Goal: Transaction & Acquisition: Purchase product/service

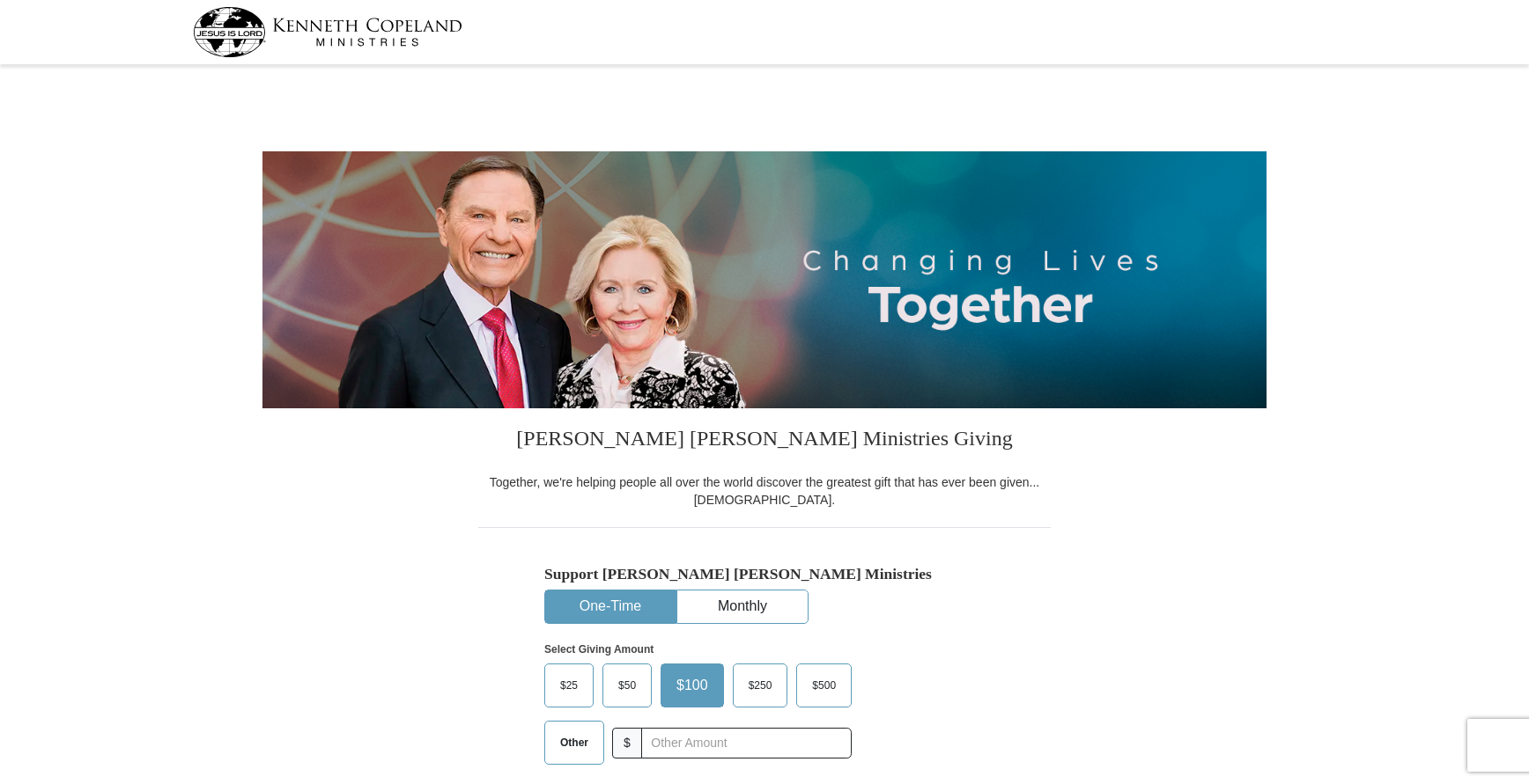
select select "VA"
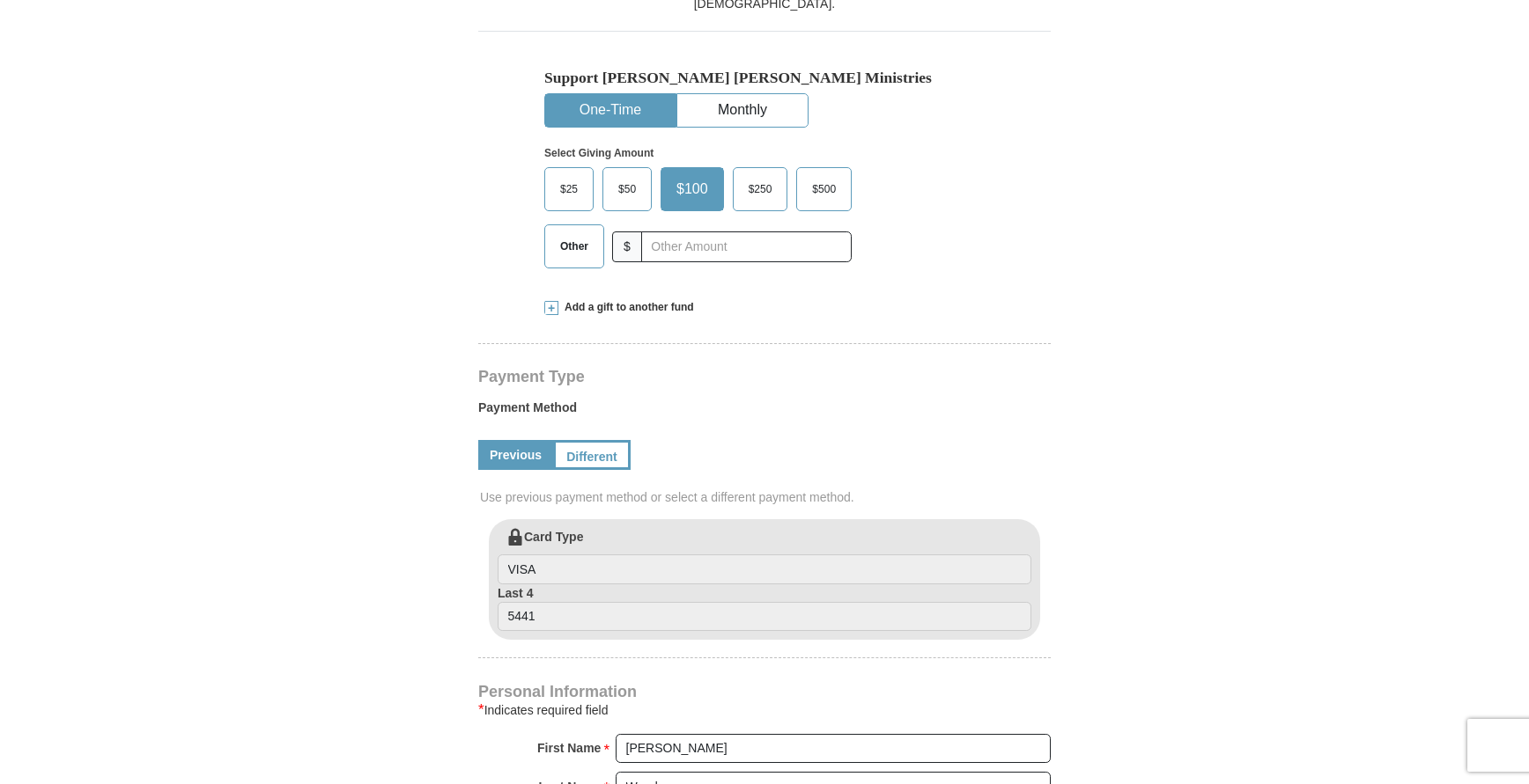
scroll to position [440, 0]
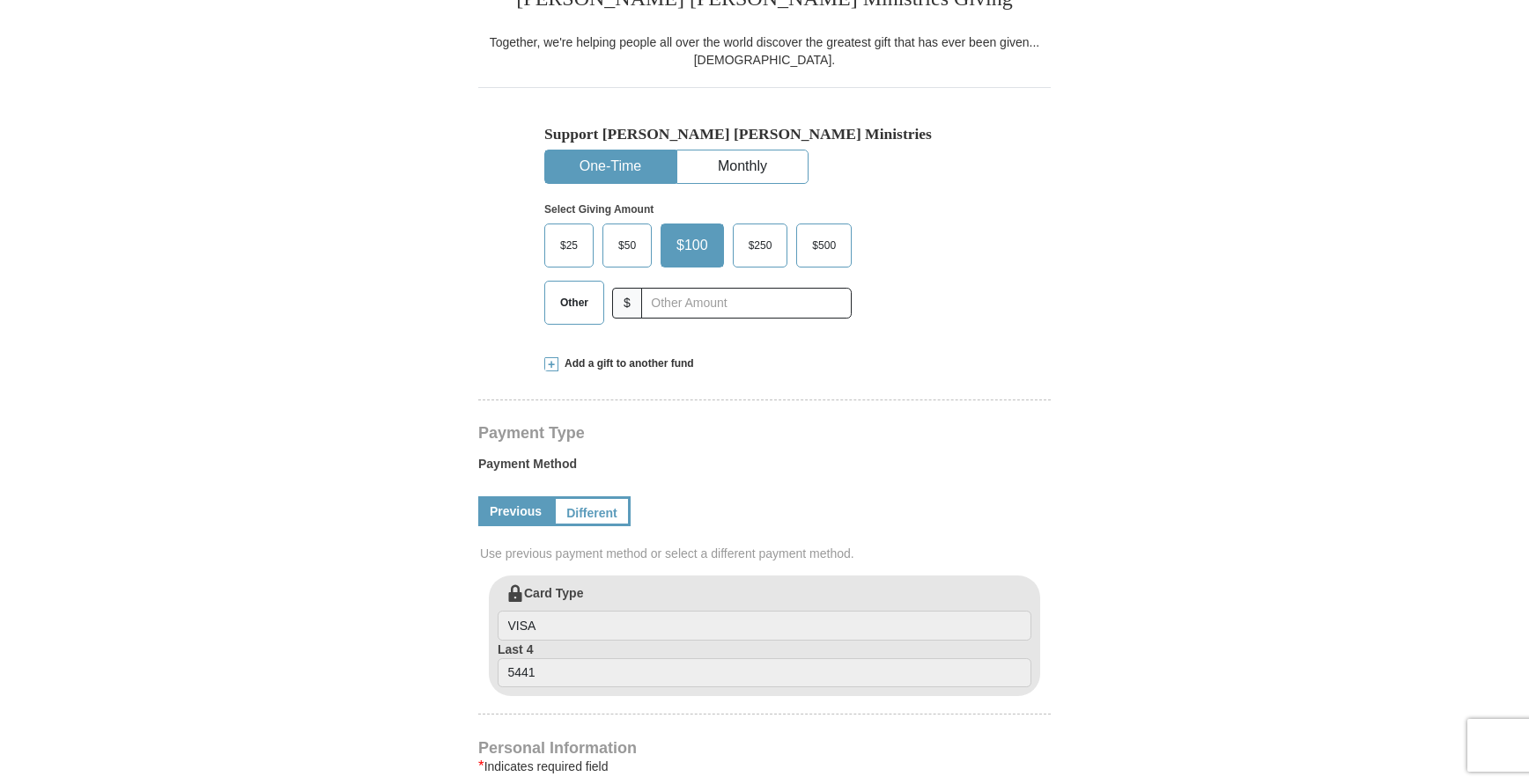
click at [617, 240] on span "$50" at bounding box center [627, 245] width 35 height 26
click at [0, 0] on input "$50" at bounding box center [0, 0] width 0 height 0
click at [609, 363] on span "Add a gift to another fund" at bounding box center [626, 364] width 136 height 15
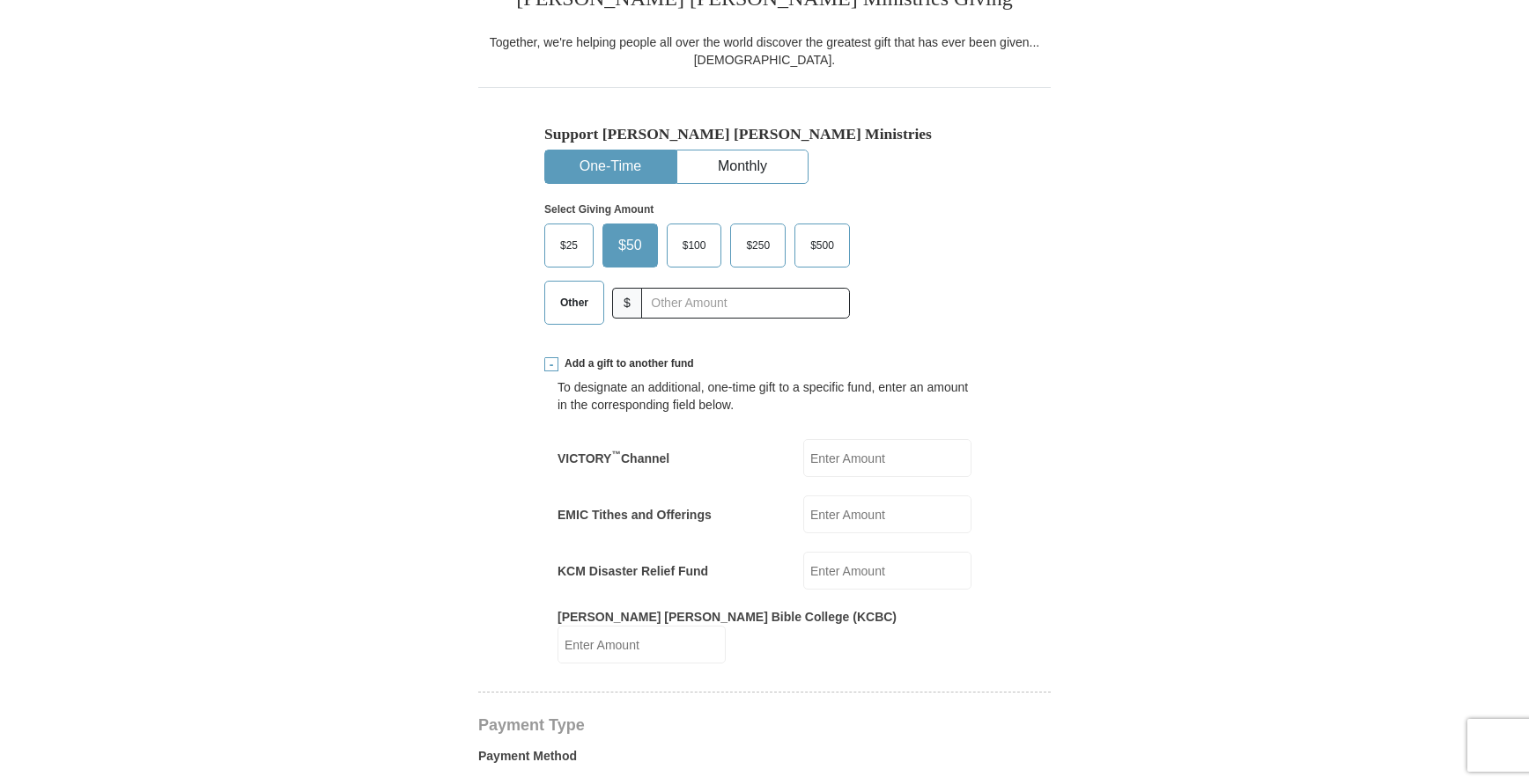
click at [843, 572] on input "KCM Disaster Relief Fund" at bounding box center [888, 571] width 168 height 38
type input "50.00"
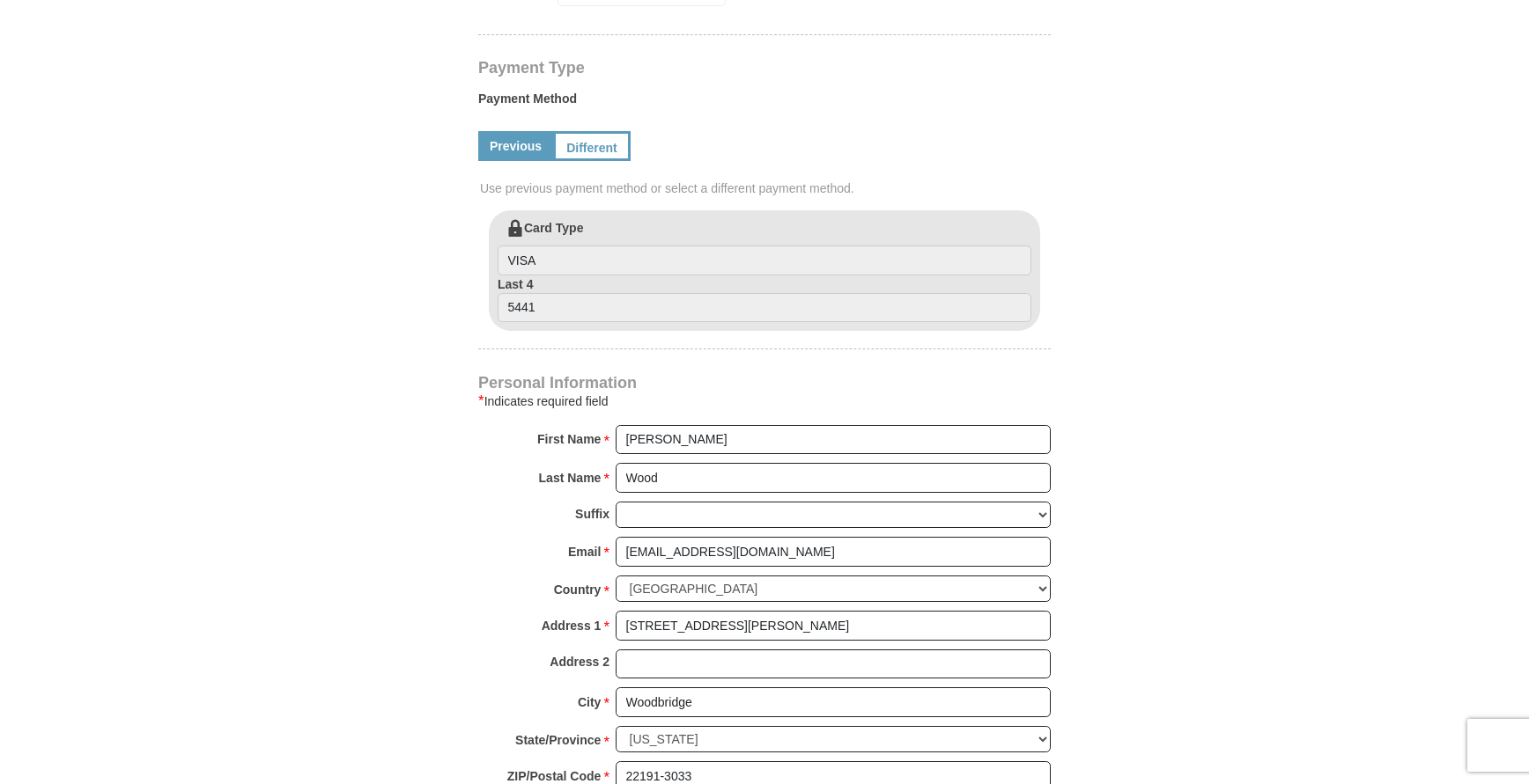
scroll to position [968, 0]
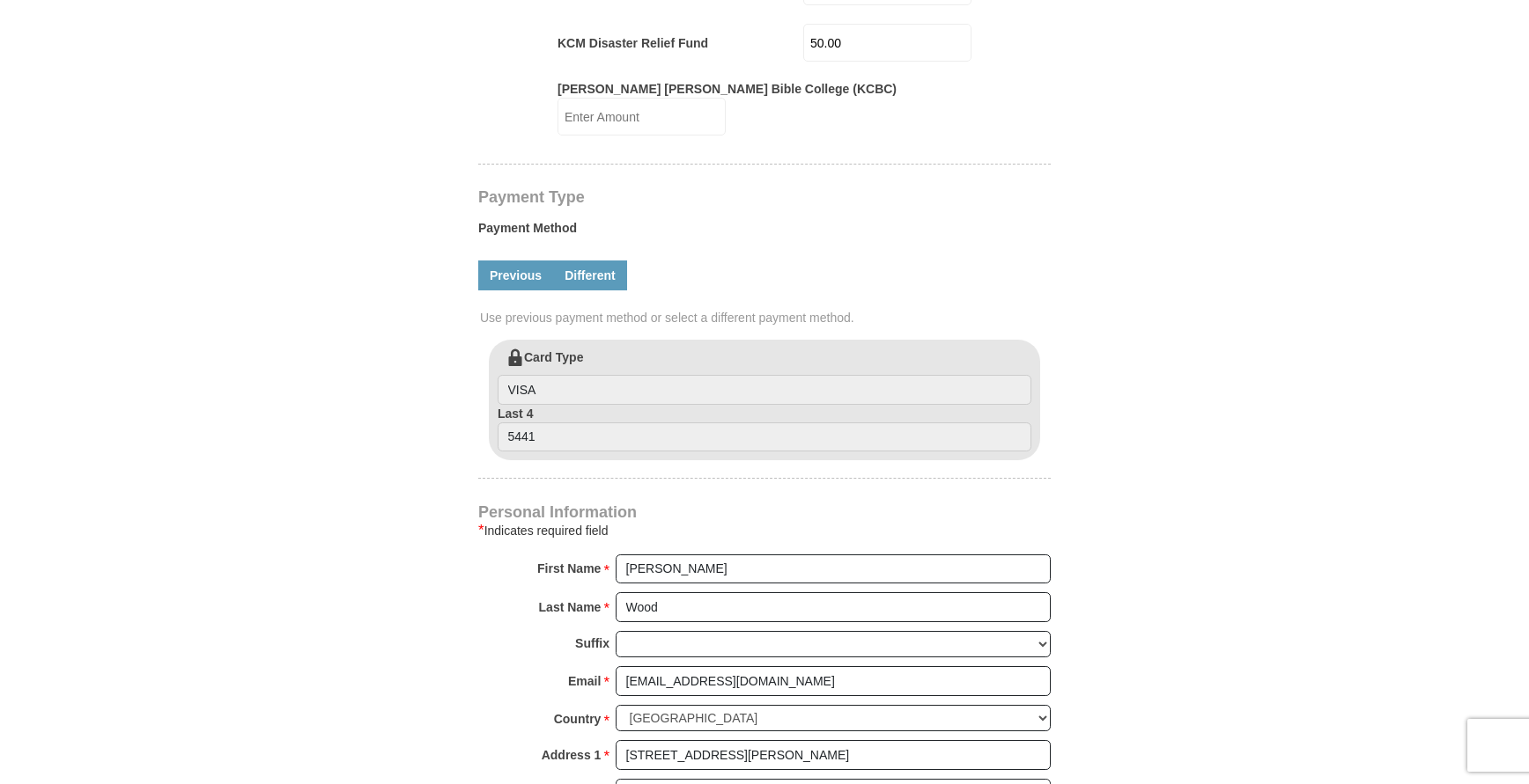
click at [594, 260] on link "Different" at bounding box center [590, 275] width 74 height 30
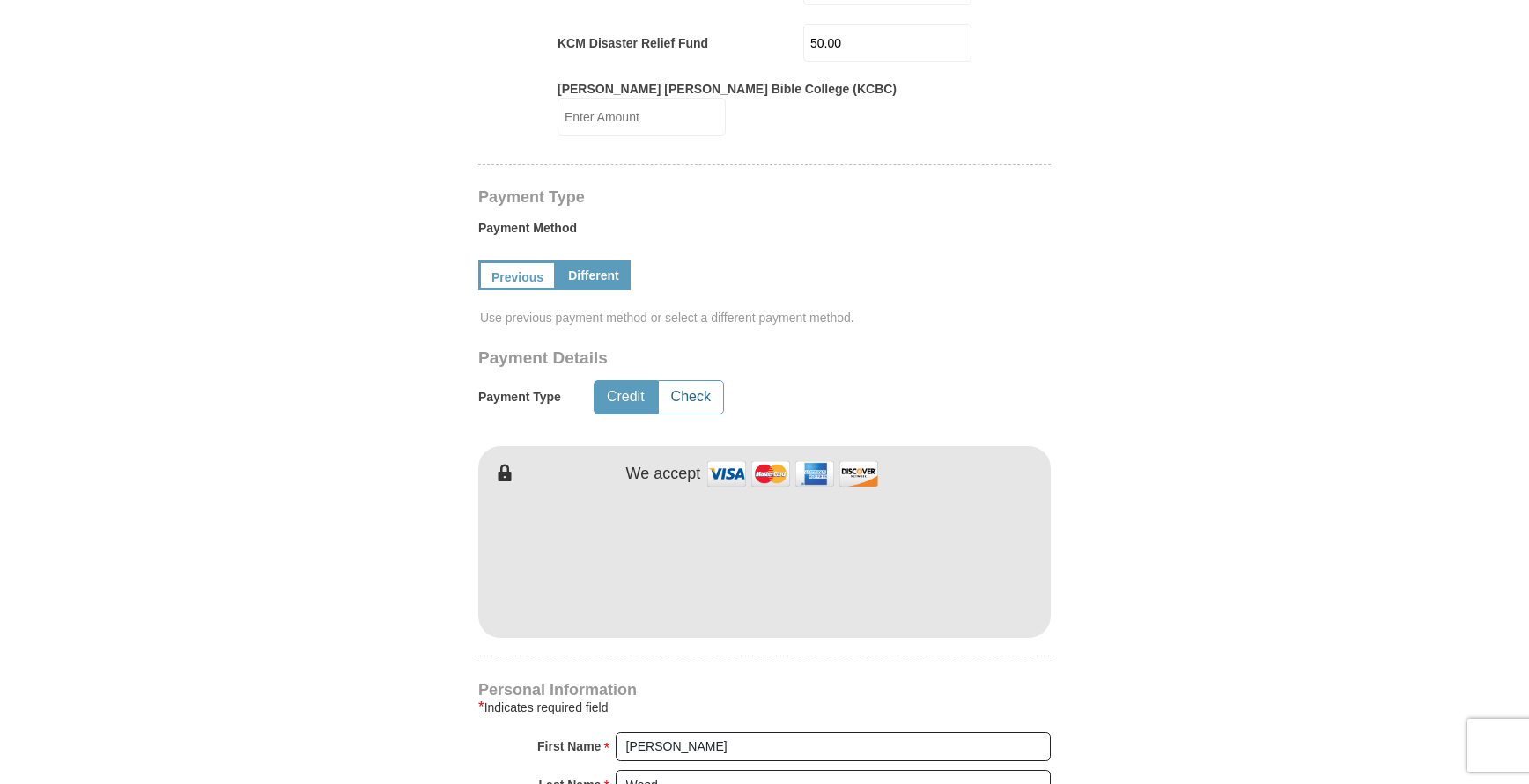
click at [702, 392] on button "Check" at bounding box center [690, 398] width 64 height 33
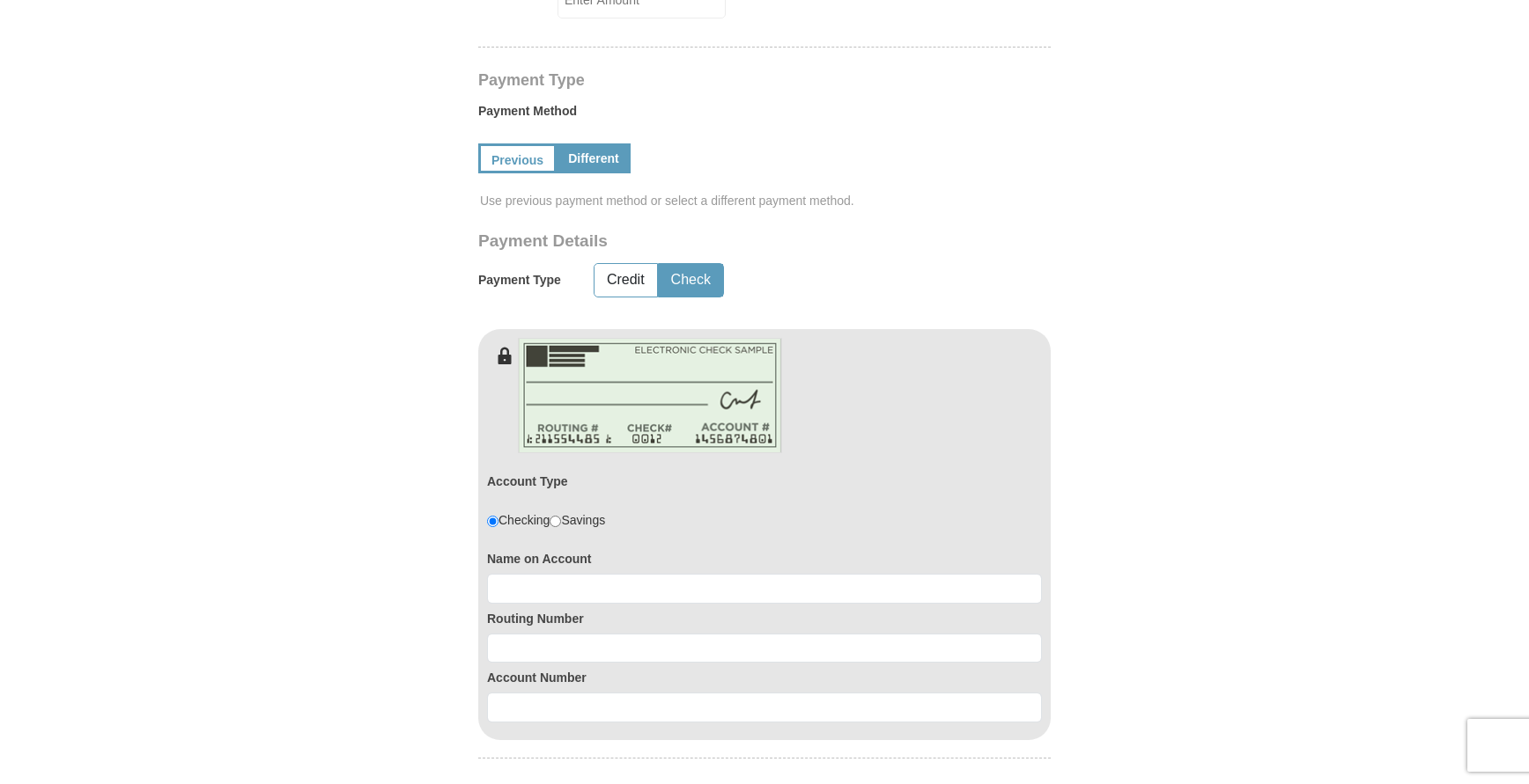
scroll to position [1320, 0]
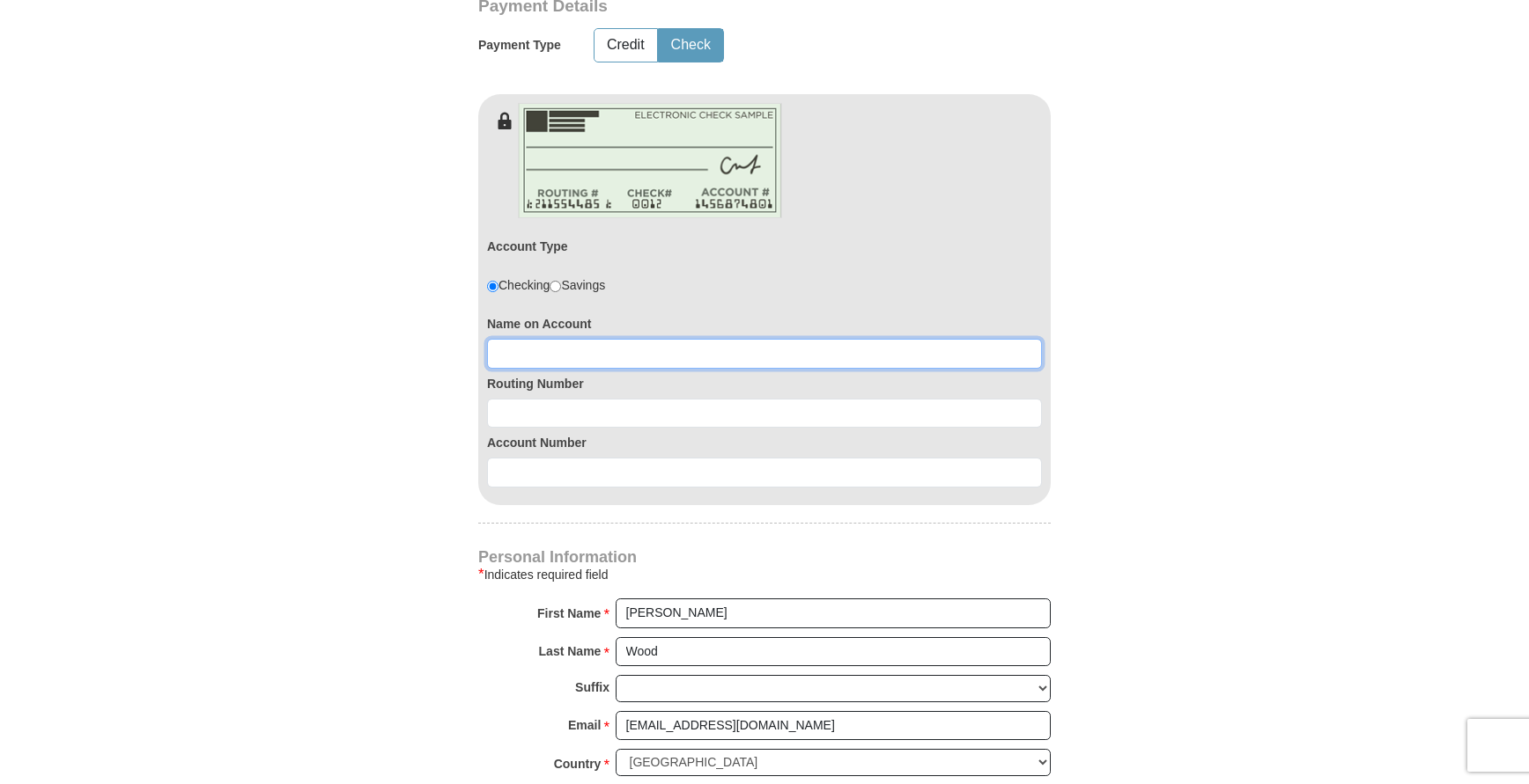
click at [541, 339] on input at bounding box center [764, 354] width 555 height 30
type input "j"
type input "James M Wood"
click at [535, 401] on input at bounding box center [764, 413] width 555 height 30
type input "051000017"
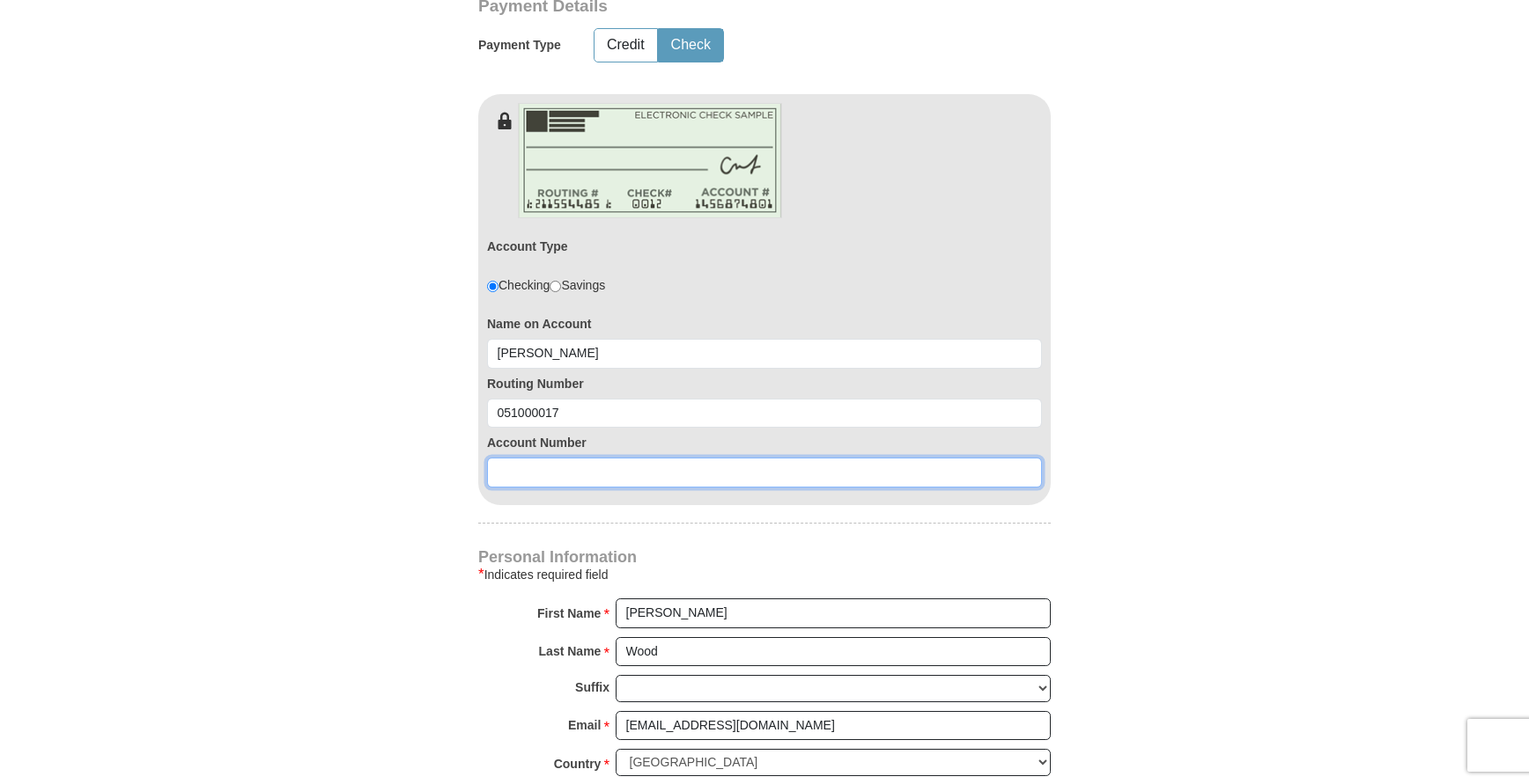
click at [631, 458] on input at bounding box center [764, 472] width 555 height 30
click at [539, 458] on input "000041309415" at bounding box center [764, 472] width 555 height 30
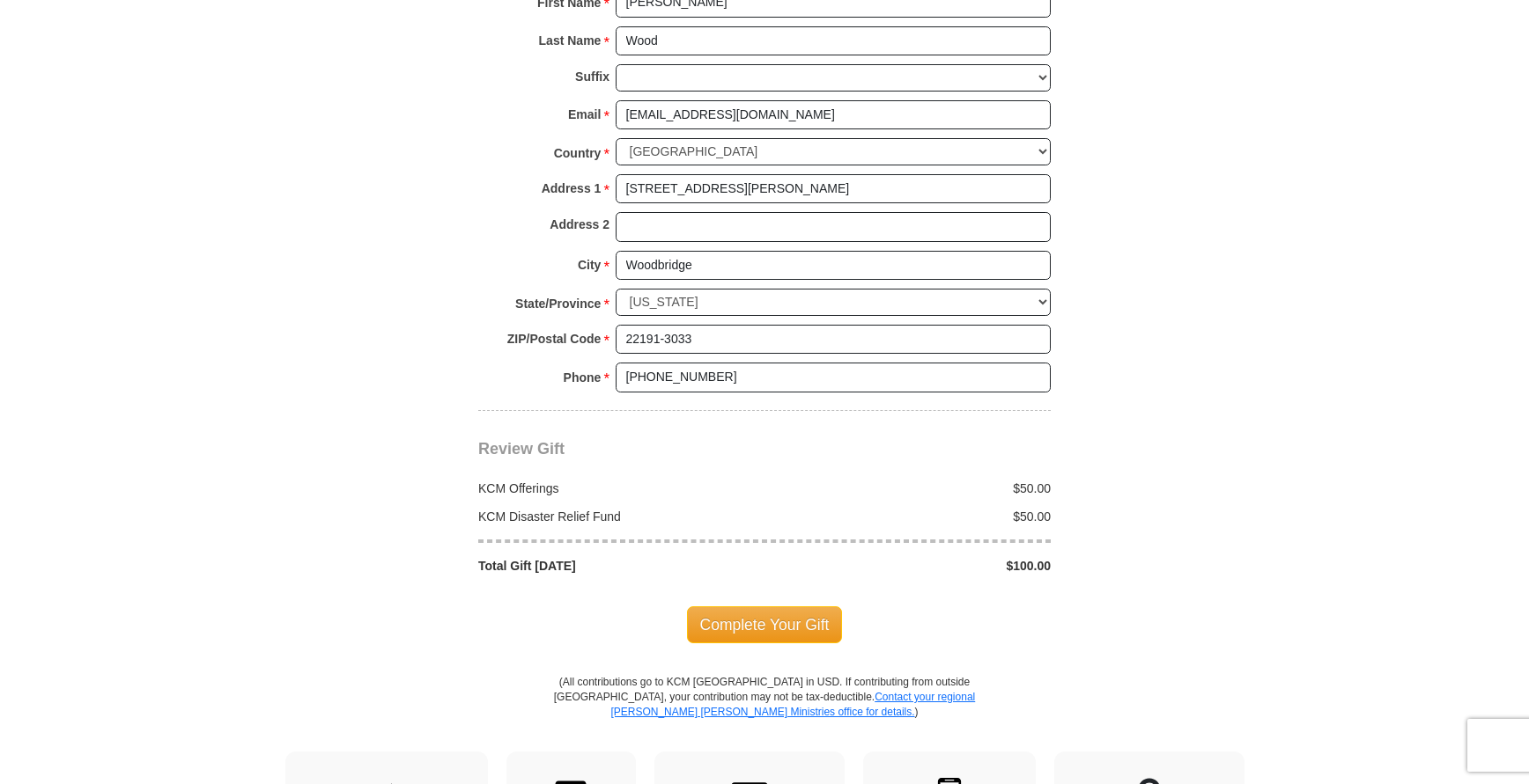
scroll to position [2025, 0]
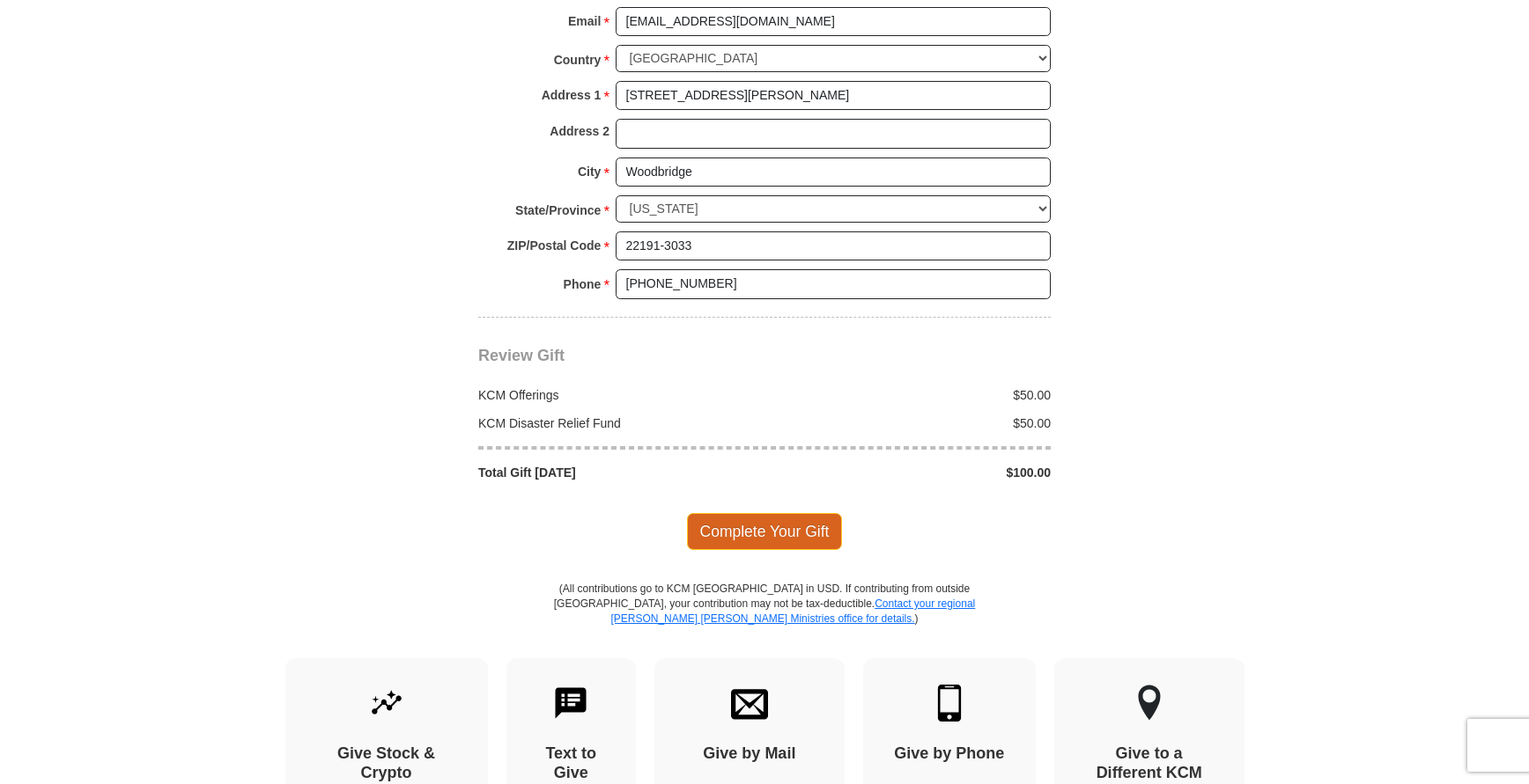
type input "000047309415"
click at [750, 514] on span "Complete Your Gift" at bounding box center [764, 532] width 156 height 37
